Goal: Navigation & Orientation: Find specific page/section

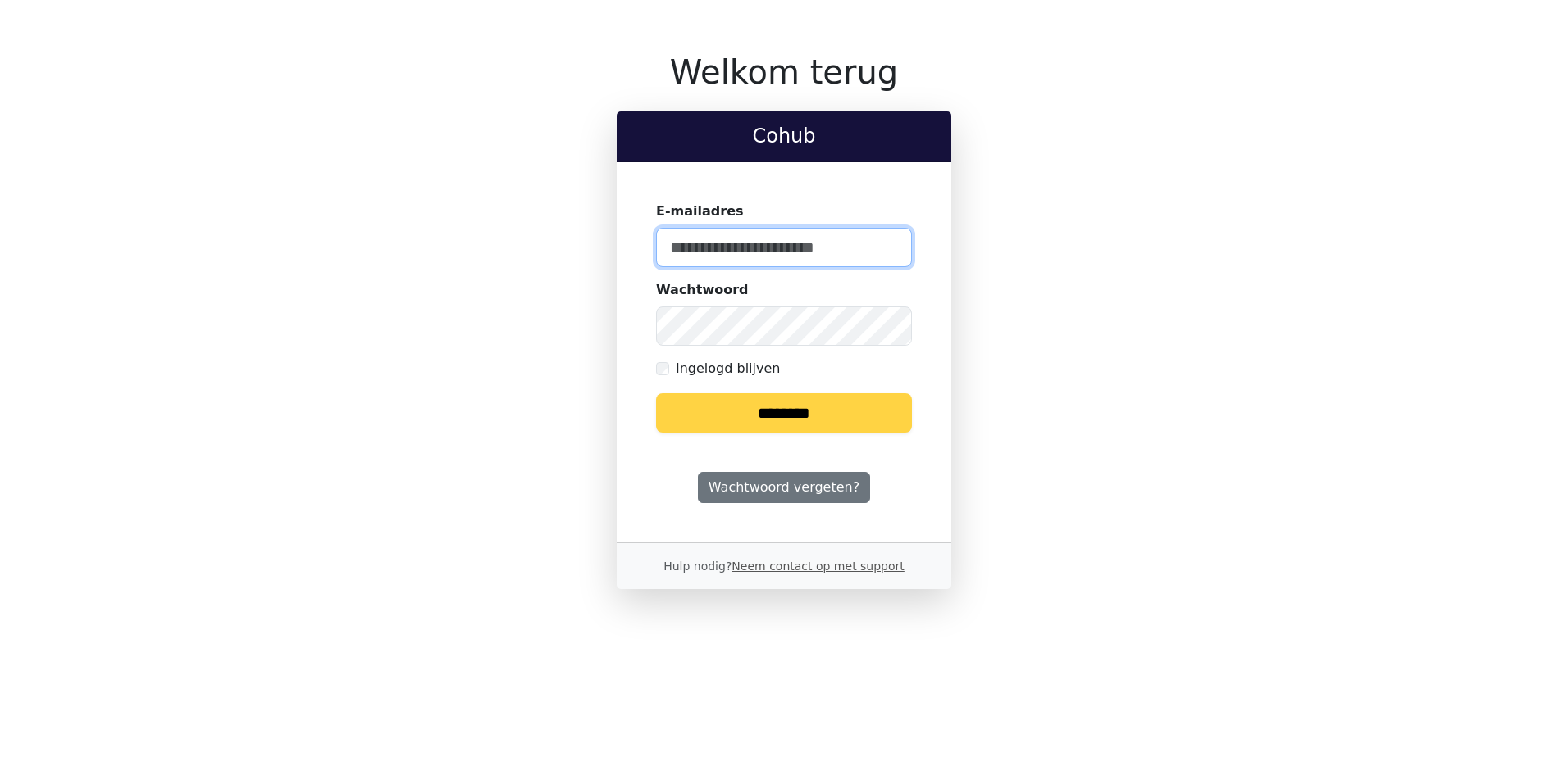
click at [712, 265] on input "E-mailadres" at bounding box center [784, 247] width 256 height 40
type input "**********"
click at [665, 379] on fieldset "Ingelogd blijven" at bounding box center [784, 369] width 256 height 21
click at [756, 417] on input "********" at bounding box center [784, 413] width 256 height 40
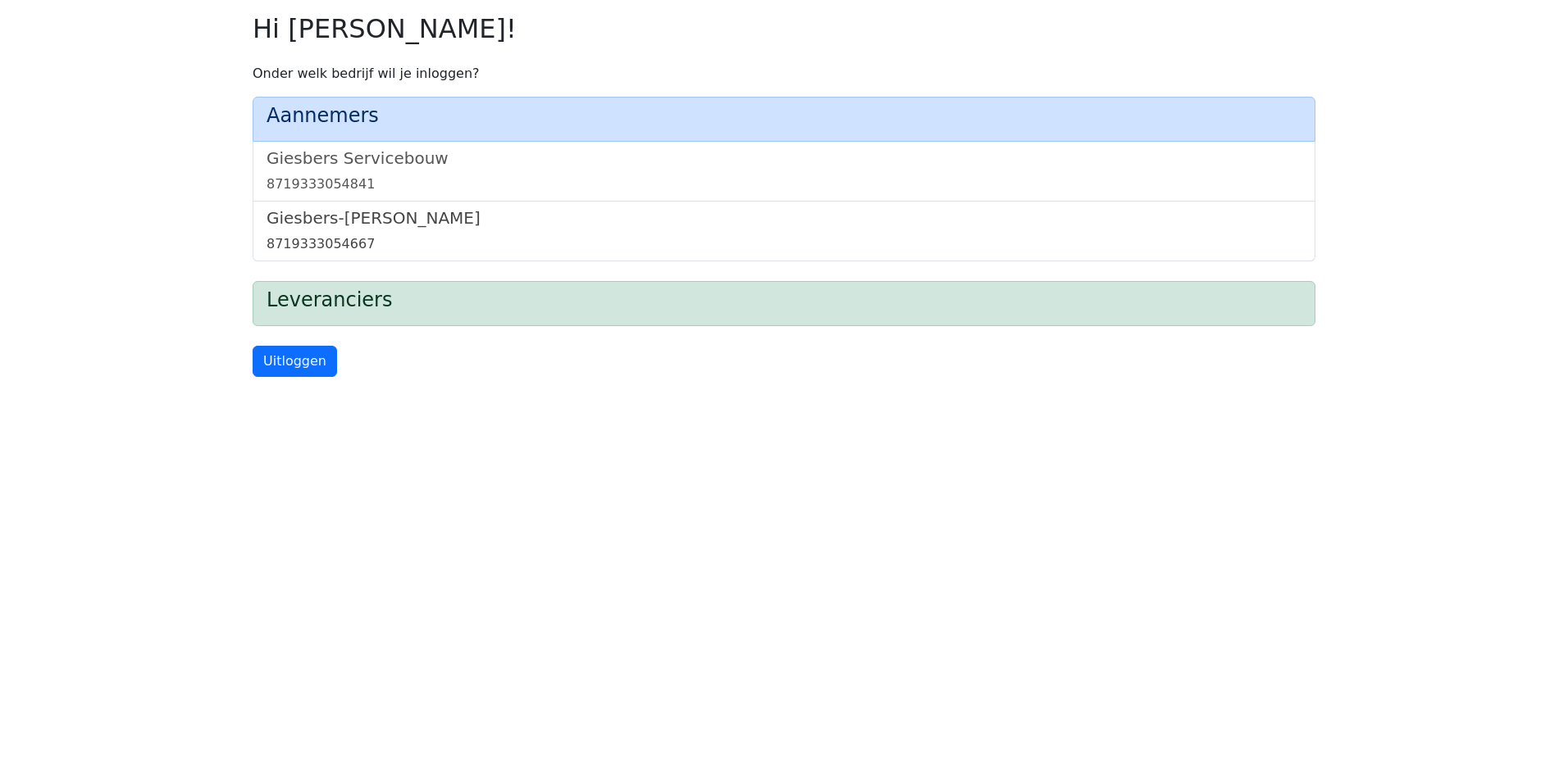
click at [384, 213] on h5 "Giesbers-Wijchen Bouw" at bounding box center [784, 218] width 1034 height 19
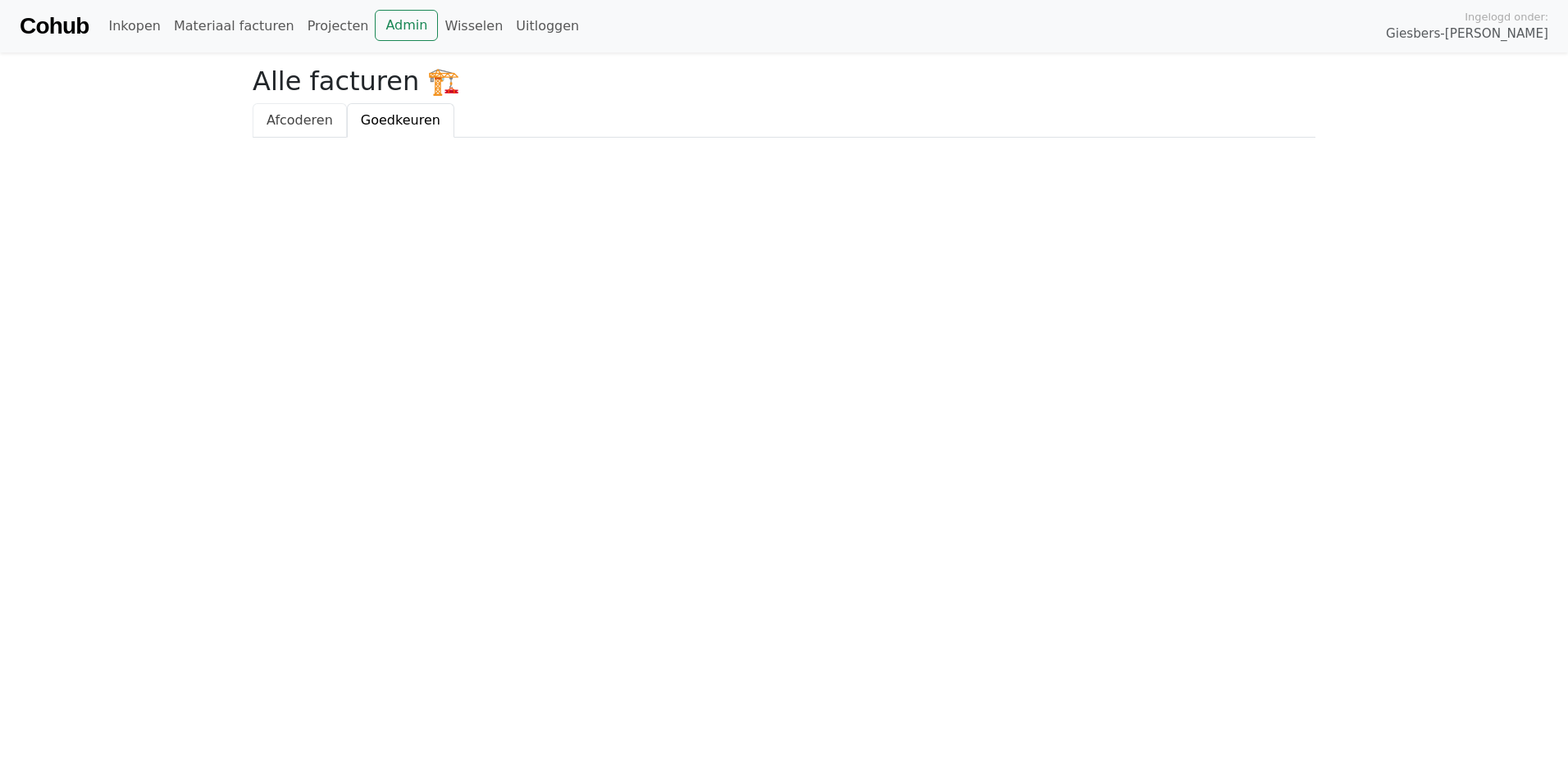
click at [273, 110] on link "Afcoderen" at bounding box center [300, 121] width 95 height 35
click at [316, 32] on link "Projecten" at bounding box center [338, 26] width 74 height 33
click at [238, 32] on link "Materiaal facturen" at bounding box center [234, 26] width 134 height 33
click at [201, 27] on link "Materiaal facturen" at bounding box center [234, 26] width 134 height 33
click at [138, 34] on link "Inkopen" at bounding box center [133, 26] width 65 height 33
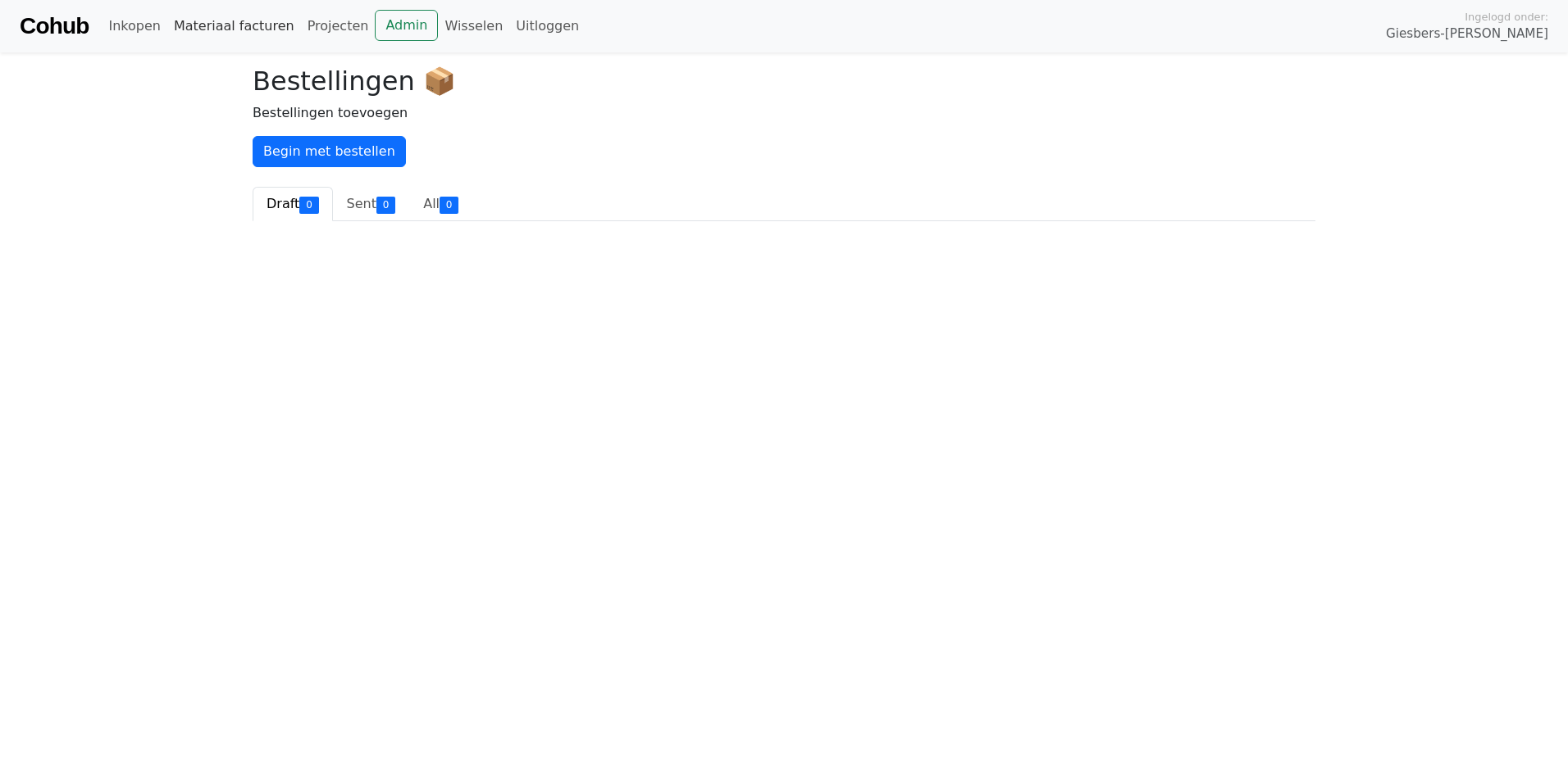
click at [237, 19] on link "Materiaal facturen" at bounding box center [234, 26] width 134 height 33
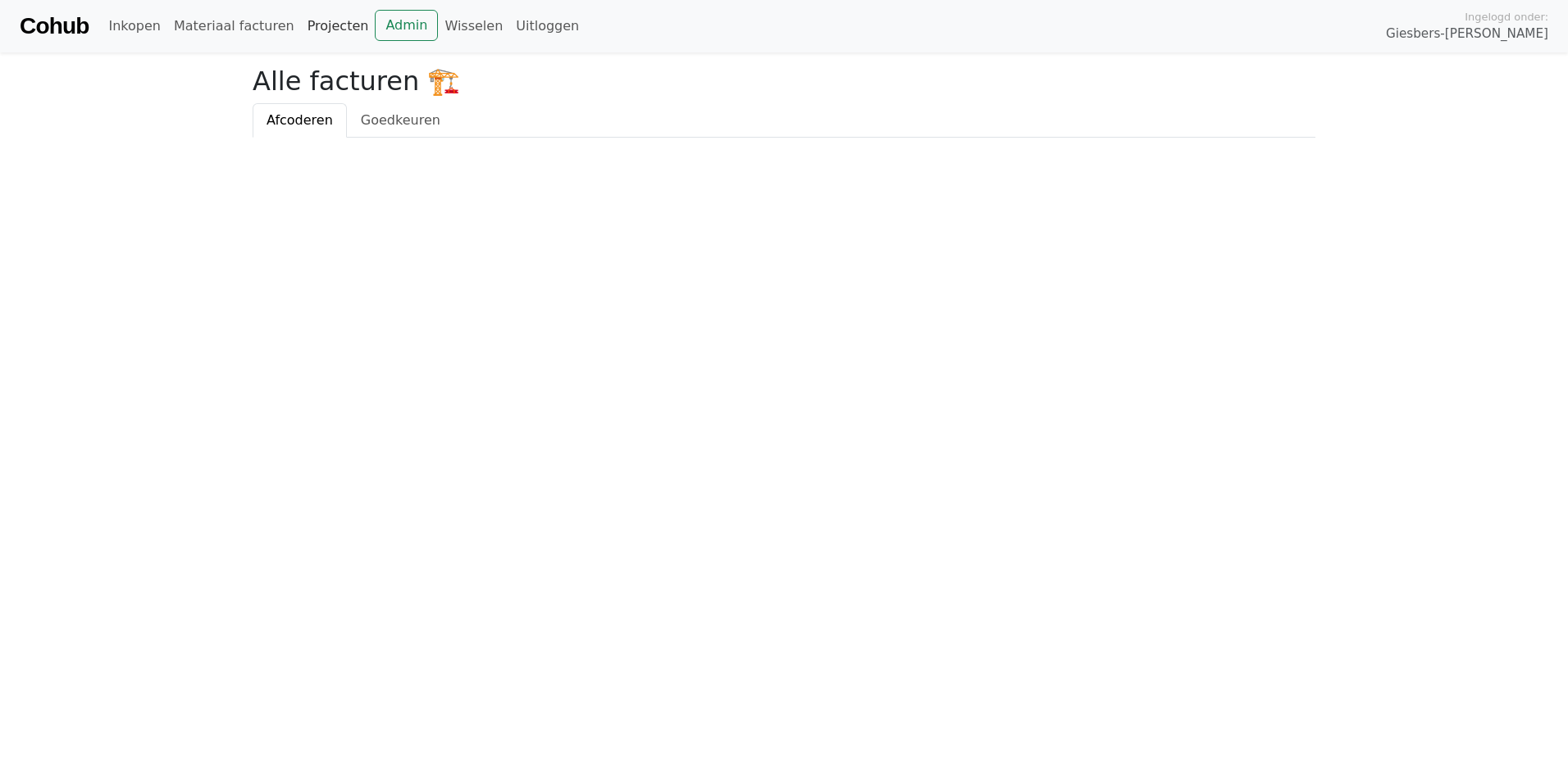
click at [301, 27] on link "Projecten" at bounding box center [338, 26] width 74 height 33
click at [438, 25] on link "Wisselen" at bounding box center [474, 26] width 71 height 33
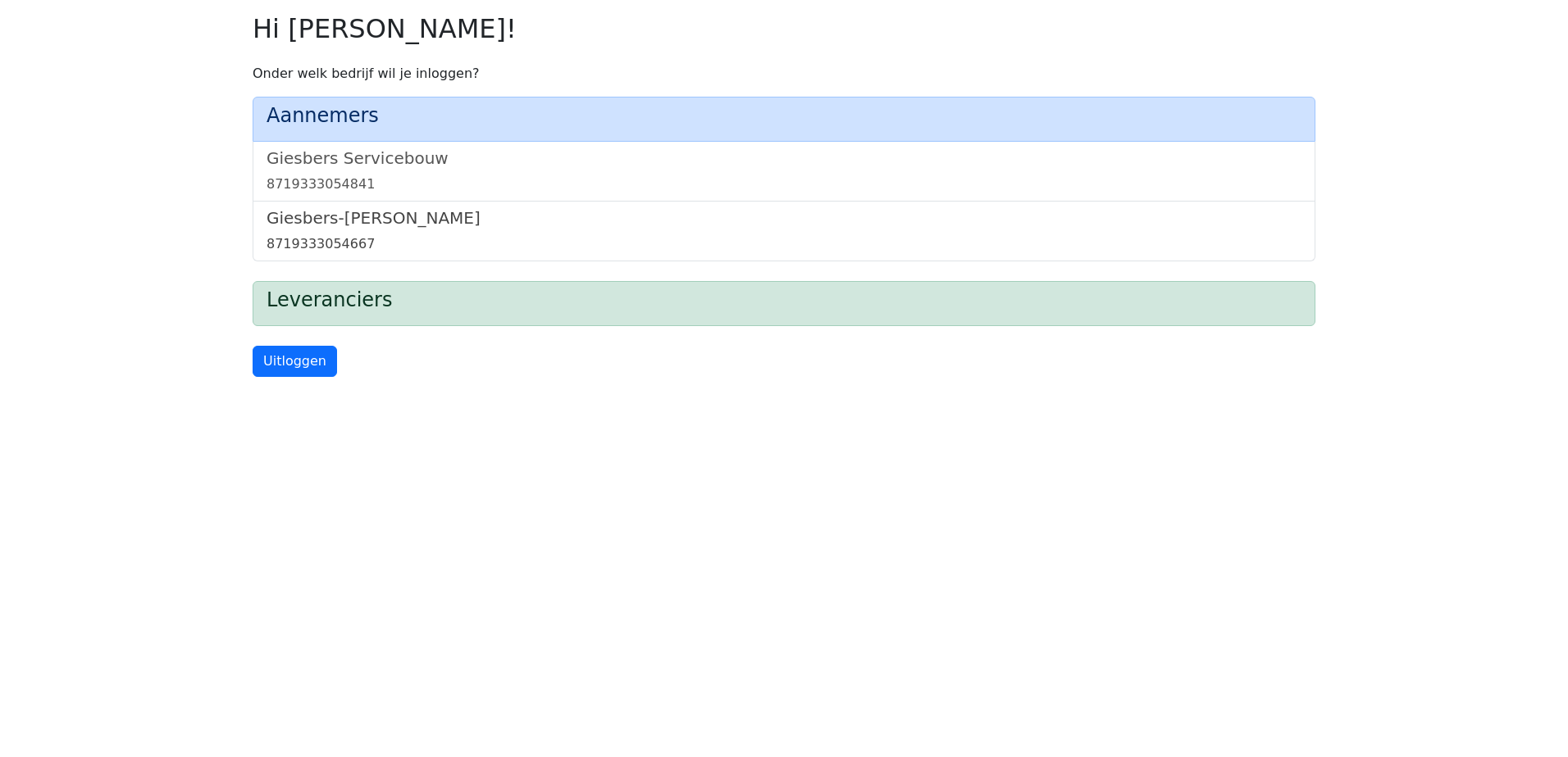
click at [379, 234] on div "8719333054667" at bounding box center [784, 244] width 1034 height 19
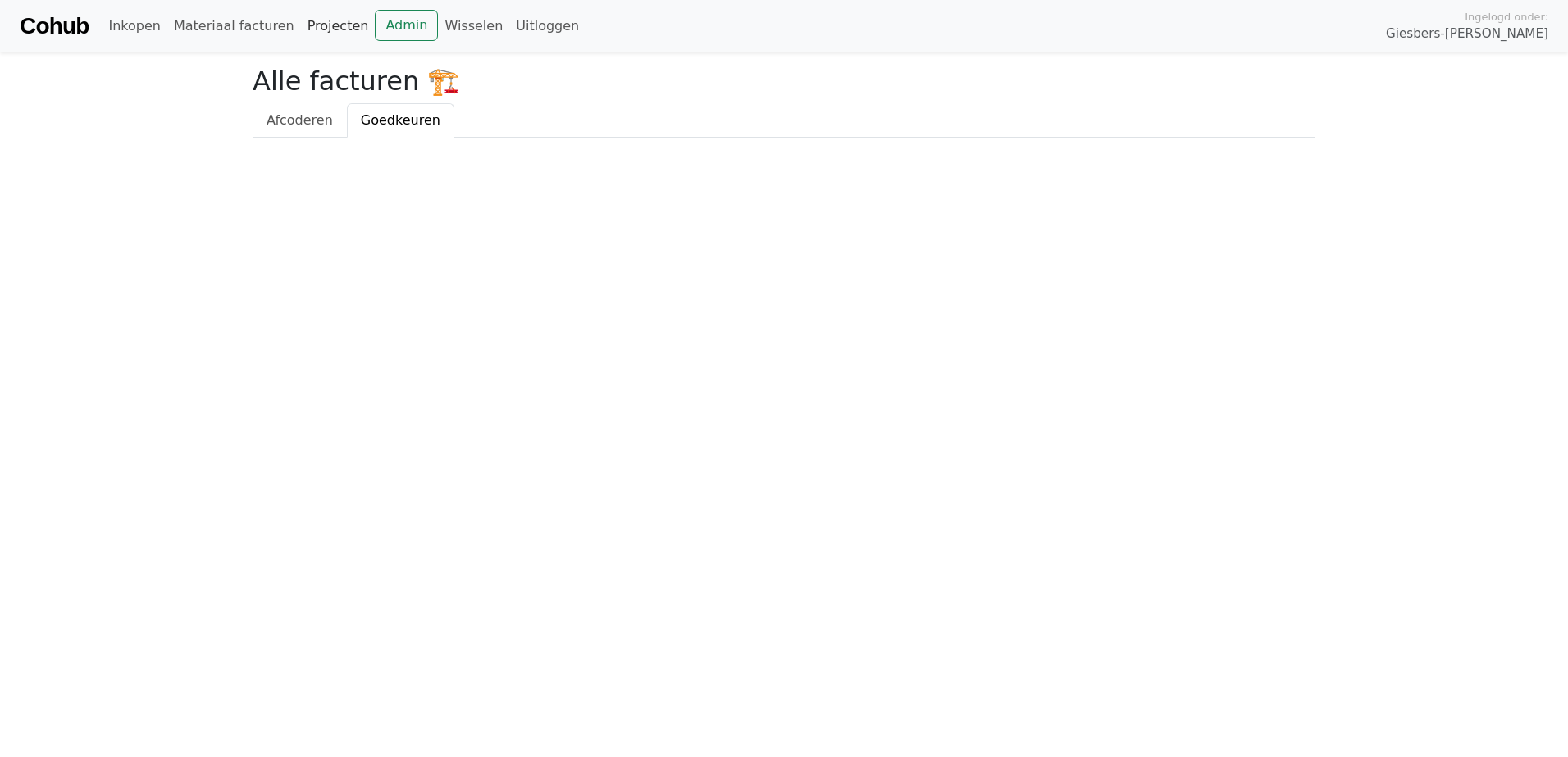
click at [323, 27] on link "Projecten" at bounding box center [338, 26] width 74 height 33
click at [270, 26] on link "Materiaal facturen" at bounding box center [234, 26] width 134 height 33
drag, startPoint x: 1498, startPoint y: 26, endPoint x: 1498, endPoint y: 41, distance: 15.0
click at [1498, 41] on span "Giesbers-[PERSON_NAME]" at bounding box center [1467, 34] width 162 height 19
click at [1497, 41] on span "Giesbers-[PERSON_NAME]" at bounding box center [1467, 34] width 162 height 19
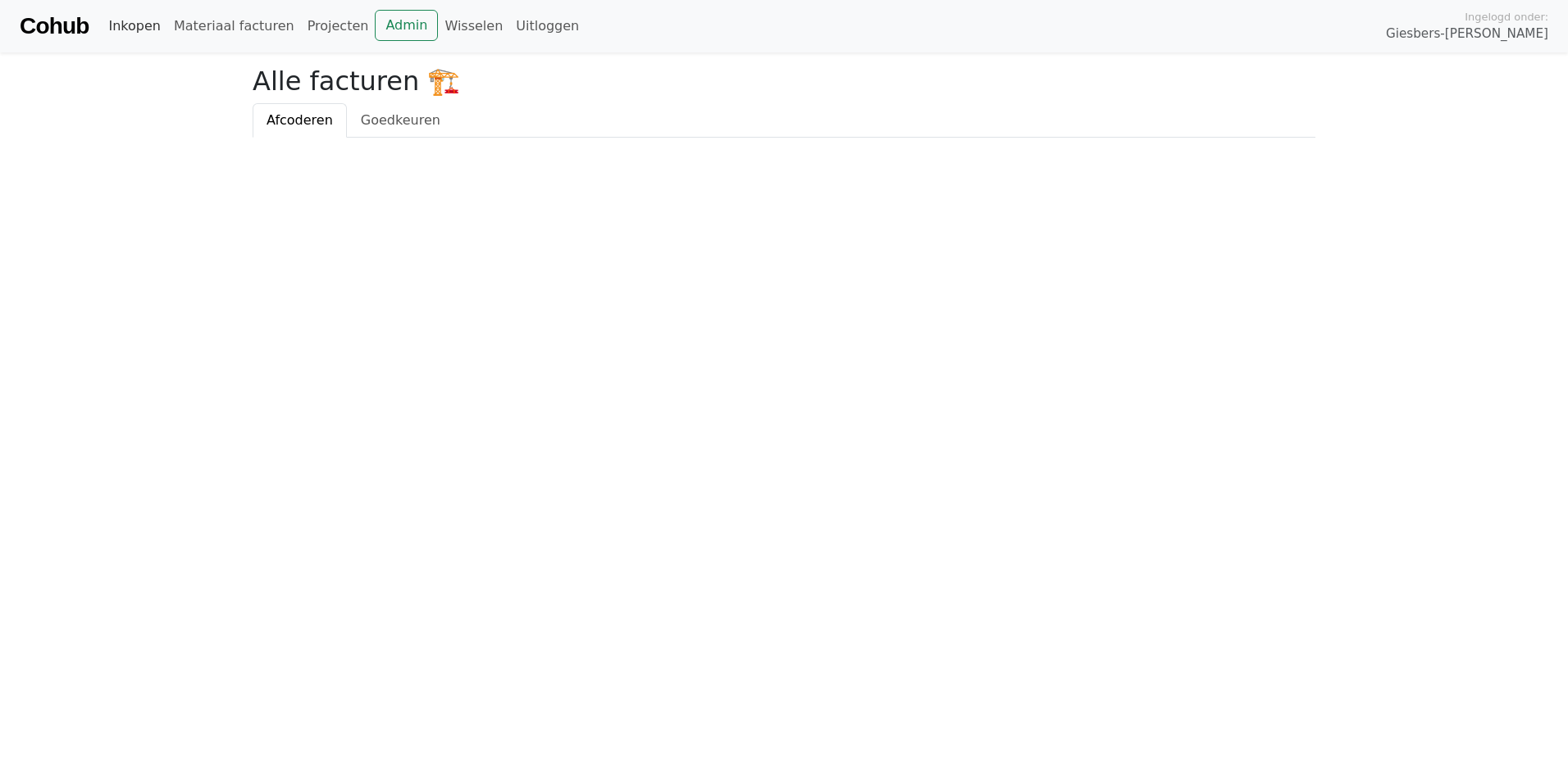
click at [136, 26] on link "Inkopen" at bounding box center [133, 26] width 65 height 33
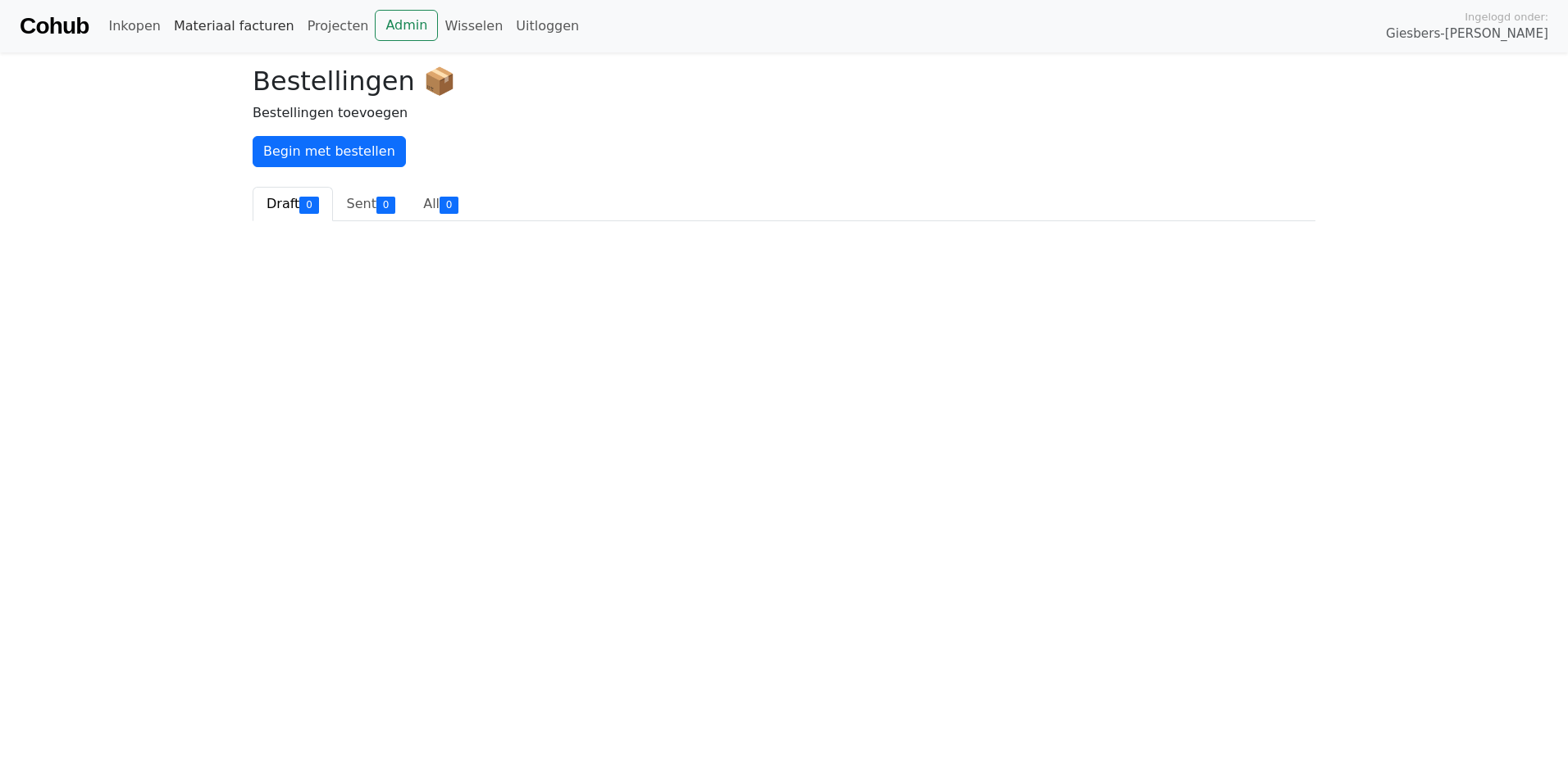
click at [214, 34] on link "Materiaal facturen" at bounding box center [234, 26] width 134 height 33
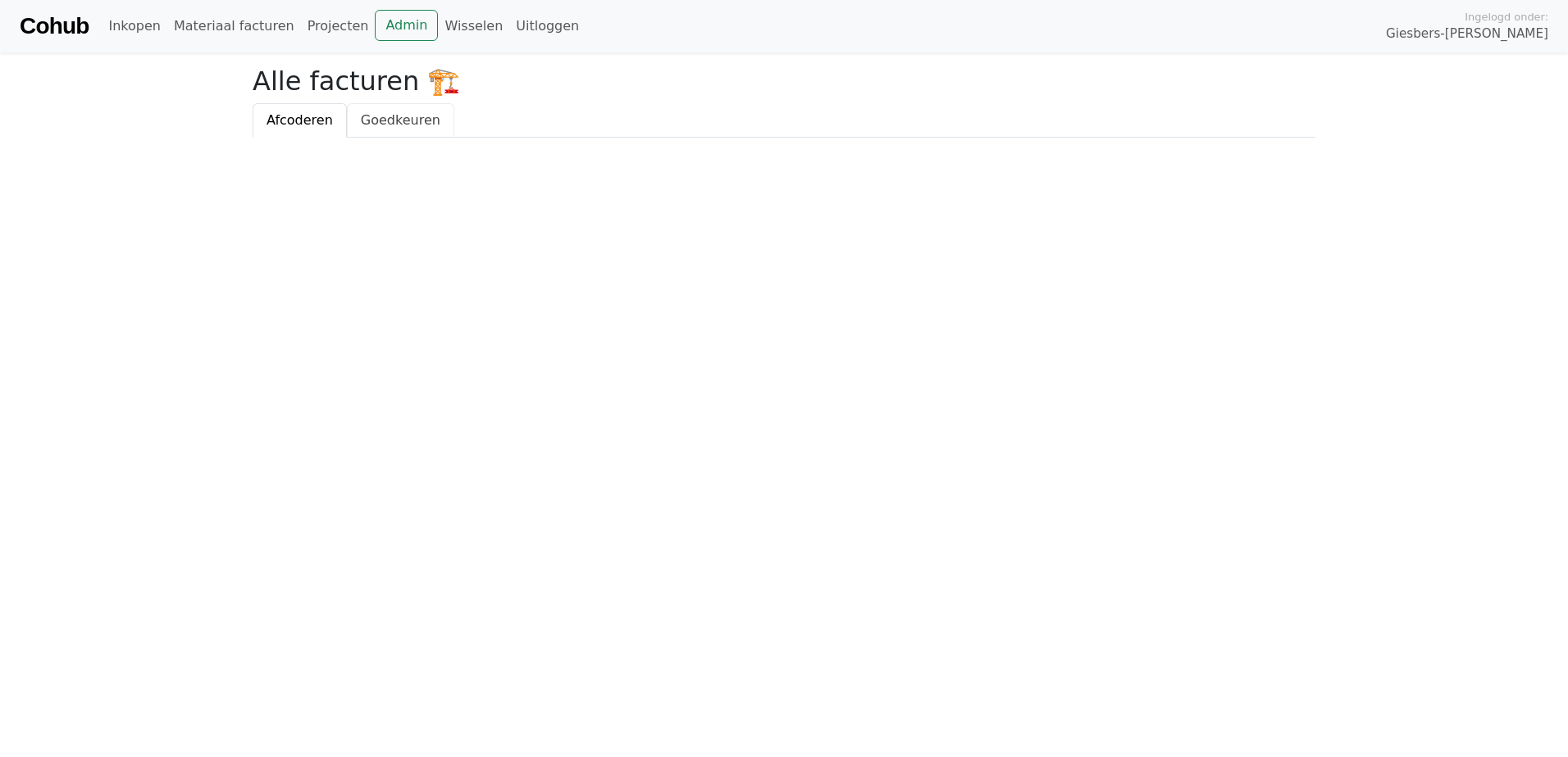
click at [396, 126] on span "Goedkeuren" at bounding box center [400, 120] width 79 height 15
click at [318, 130] on link "Afcoderen" at bounding box center [300, 121] width 95 height 35
click at [307, 118] on span "Afcoderen" at bounding box center [299, 120] width 67 height 15
click at [327, 12] on link "Projecten" at bounding box center [338, 26] width 74 height 33
click at [323, 23] on link "Projecten" at bounding box center [338, 26] width 74 height 33
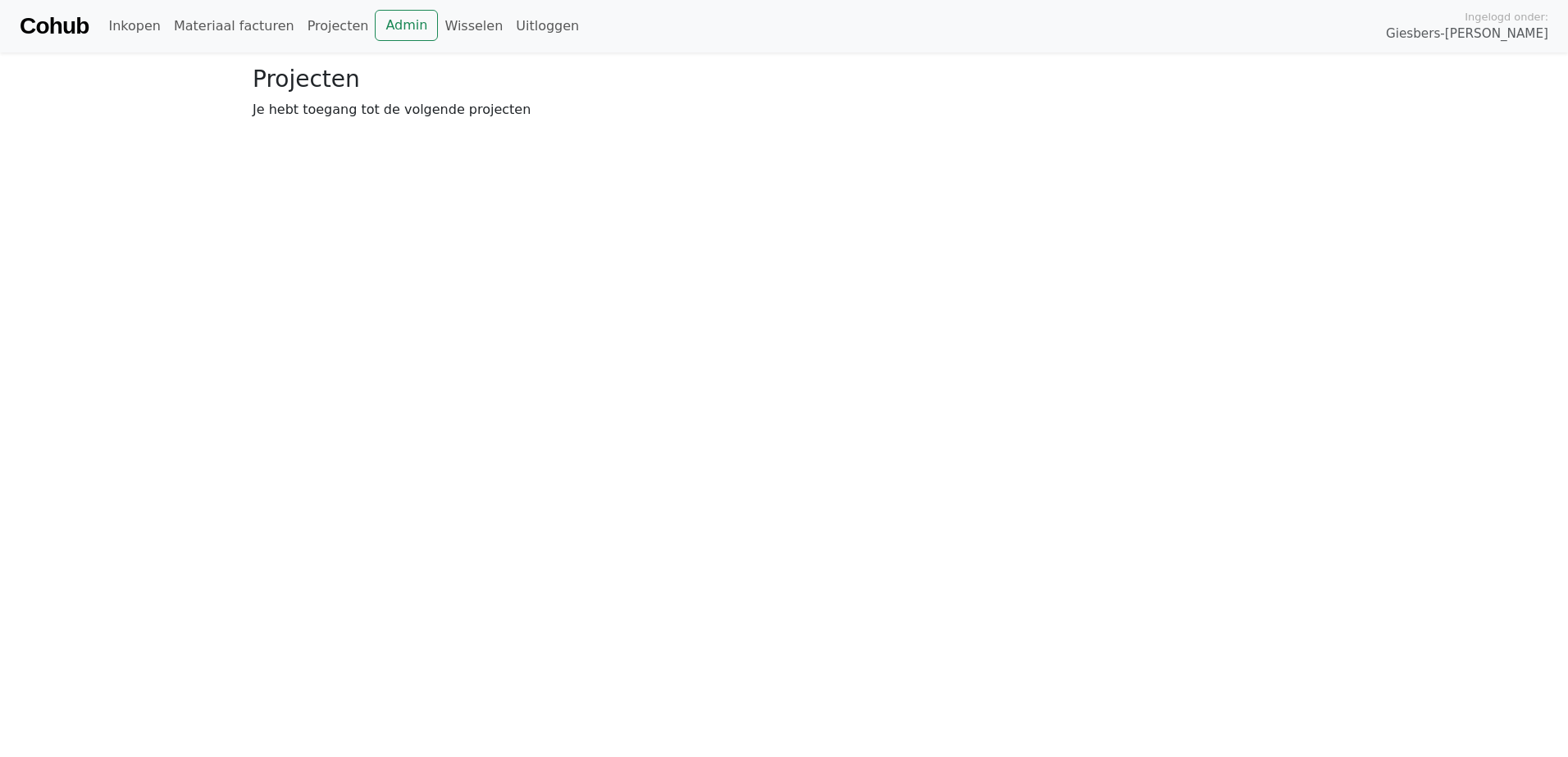
click at [398, 118] on p "Je hebt toegang tot de volgende projecten" at bounding box center [784, 110] width 1062 height 19
click at [464, 128] on div "Projecten Je hebt toegang tot de volgende projecten" at bounding box center [784, 99] width 1083 height 68
click at [466, 122] on div "Projecten Je hebt toegang tot de volgende projecten" at bounding box center [784, 99] width 1083 height 68
drag, startPoint x: 467, startPoint y: 116, endPoint x: 631, endPoint y: 153, distance: 168.1
click at [475, 123] on div "Projecten Je hebt toegang tot de volgende projecten" at bounding box center [784, 99] width 1083 height 68
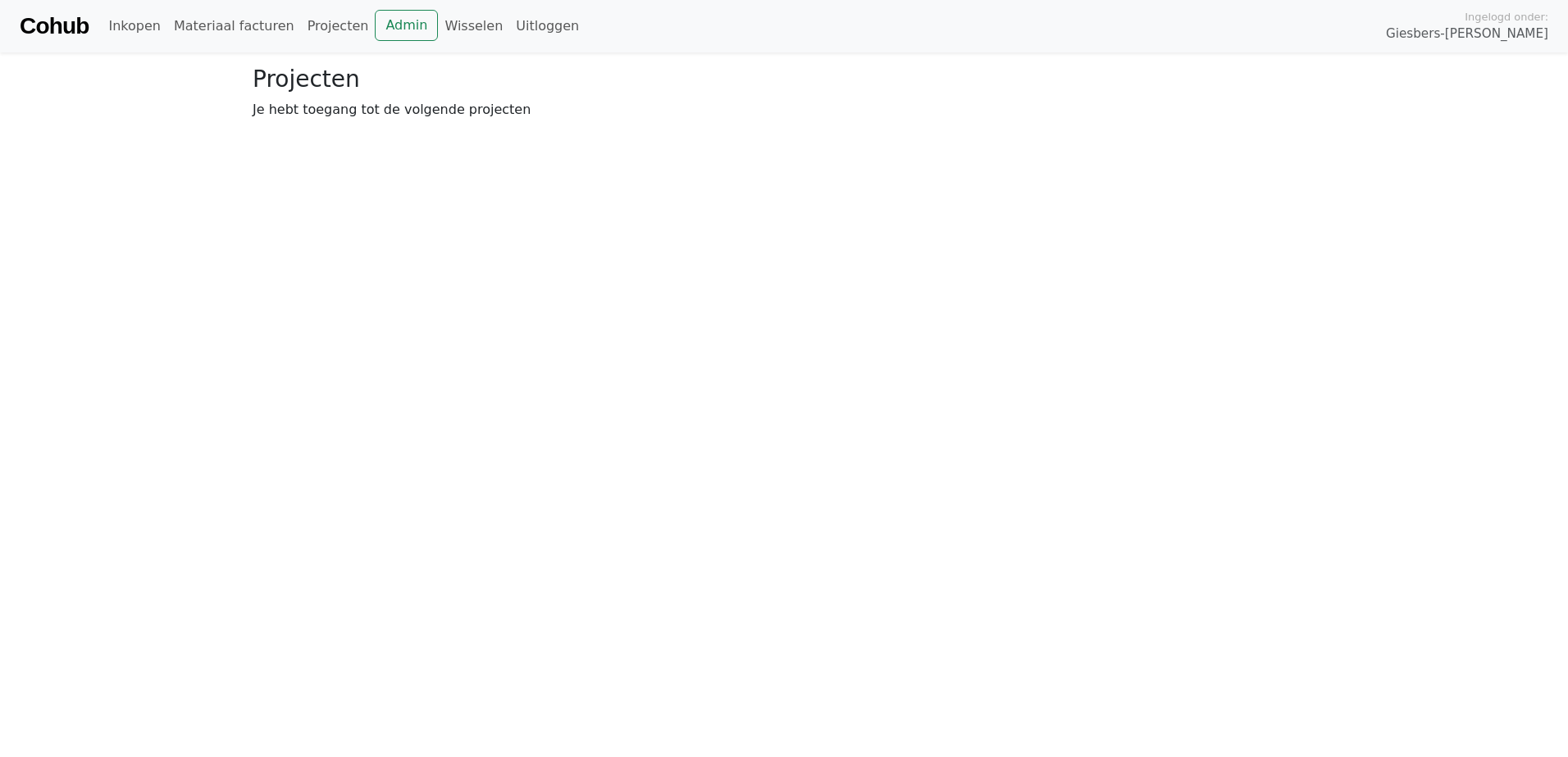
drag, startPoint x: 631, startPoint y: 153, endPoint x: 642, endPoint y: 172, distance: 22.0
click at [626, 133] on html "Cohub Inkopen Materiaal facturen Projecten Admin Wisselen Uitloggen Ingelogd on…" at bounding box center [784, 67] width 1568 height 133
drag, startPoint x: 627, startPoint y: 101, endPoint x: 1167, endPoint y: 227, distance: 554.5
click at [1108, 133] on html "Cohub Inkopen Materiaal facturen Projecten Admin Wisselen Uitloggen Ingelogd on…" at bounding box center [784, 67] width 1568 height 133
drag, startPoint x: 1413, startPoint y: 0, endPoint x: 1163, endPoint y: 330, distance: 414.0
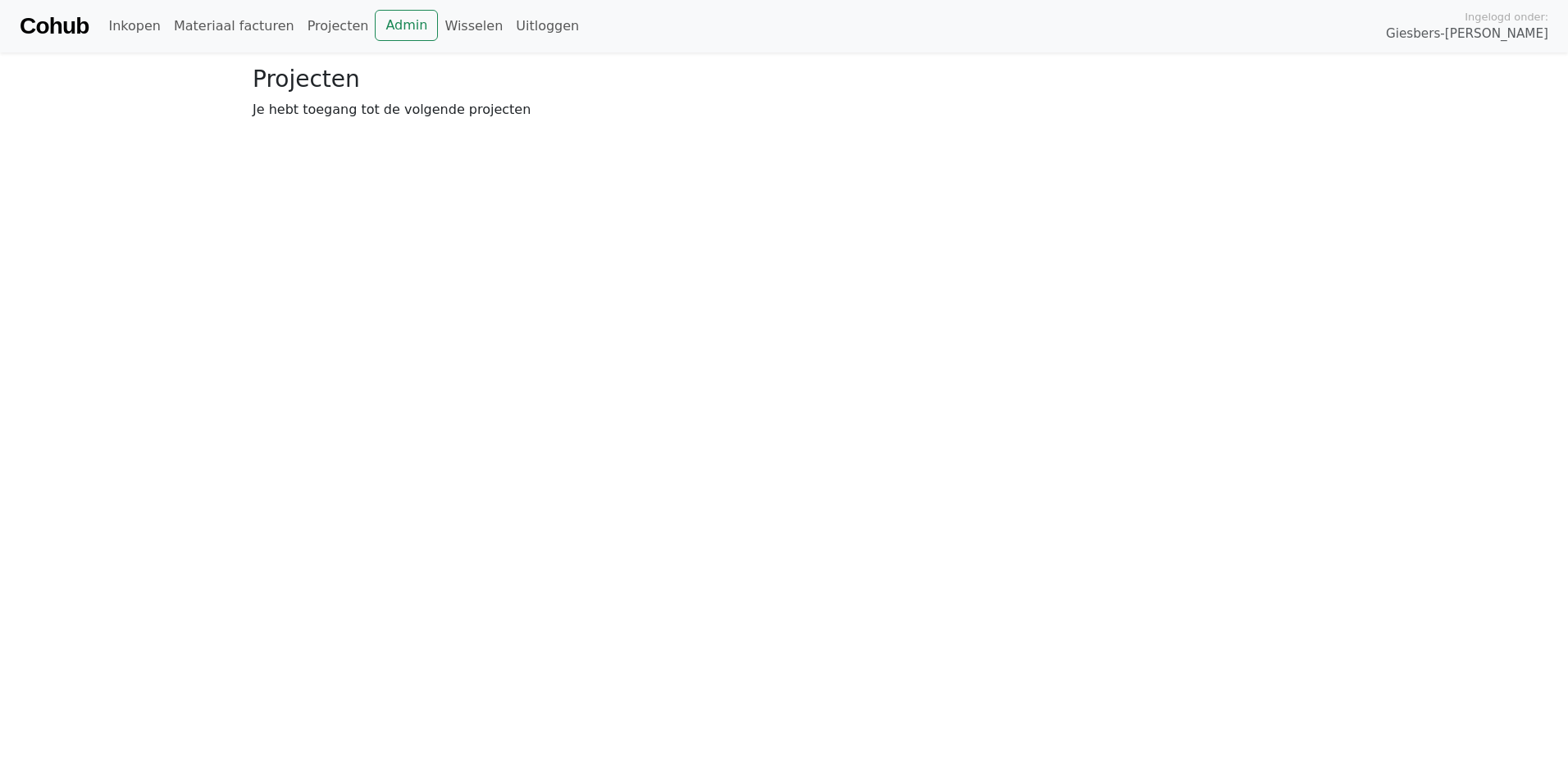
click at [1163, 133] on html "Cohub Inkopen Materiaal facturen Projecten Admin Wisselen Uitloggen Ingelogd on…" at bounding box center [784, 67] width 1568 height 133
click at [604, 133] on html "Cohub Inkopen Materiaal facturen Projecten Admin Wisselen Uitloggen Ingelogd on…" at bounding box center [784, 67] width 1568 height 133
click at [666, 133] on html "Cohub Inkopen Materiaal facturen Projecten Admin Wisselen Uitloggen Ingelogd on…" at bounding box center [784, 67] width 1568 height 133
